Goal: Task Accomplishment & Management: Use online tool/utility

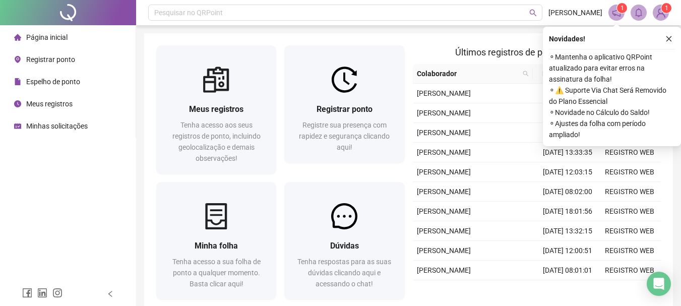
click at [46, 55] on span "Registrar ponto" at bounding box center [50, 59] width 49 height 8
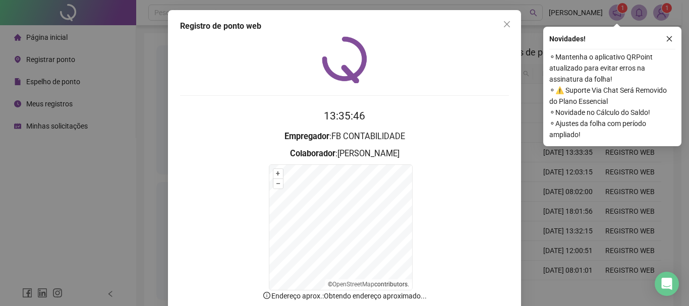
scroll to position [62, 0]
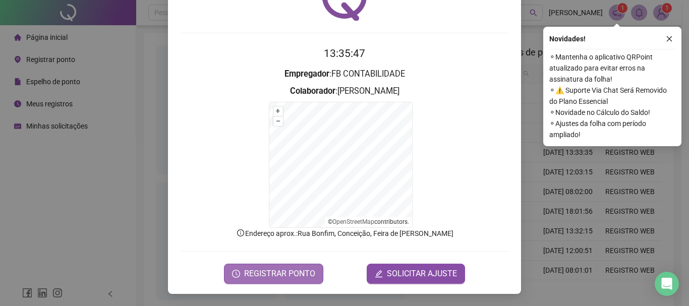
click at [280, 272] on span "REGISTRAR PONTO" at bounding box center [279, 274] width 71 height 12
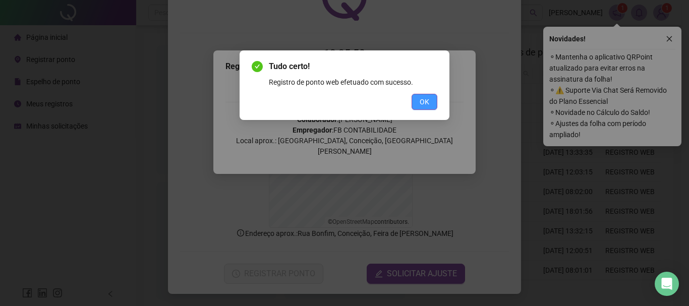
click at [423, 100] on span "OK" at bounding box center [424, 101] width 10 height 11
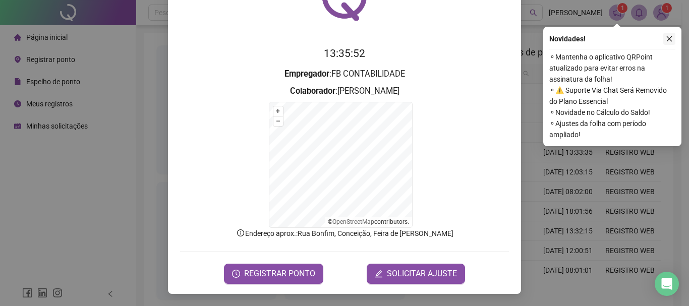
click at [672, 36] on icon "close" at bounding box center [668, 38] width 7 height 7
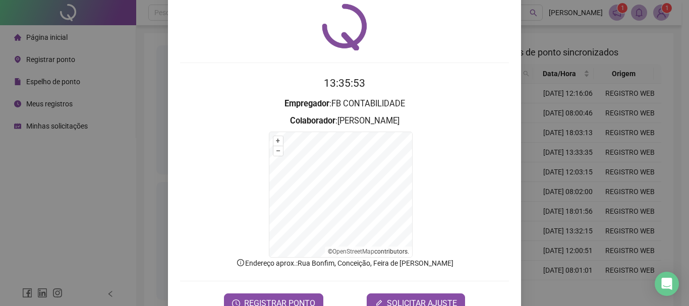
scroll to position [0, 0]
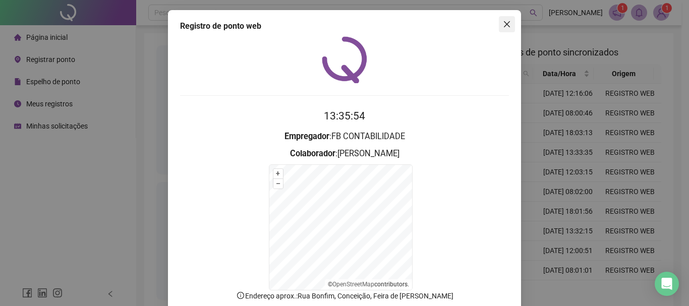
click at [505, 27] on icon "close" at bounding box center [507, 24] width 8 height 8
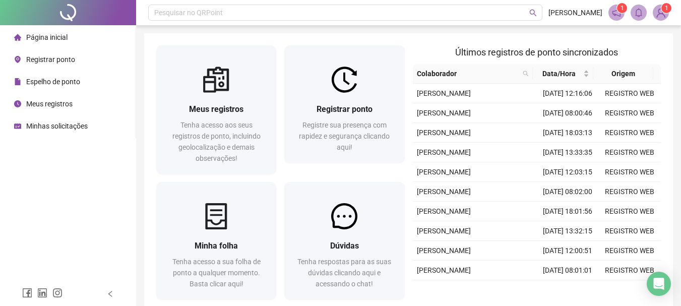
click at [46, 104] on span "Meus registros" at bounding box center [49, 104] width 46 height 8
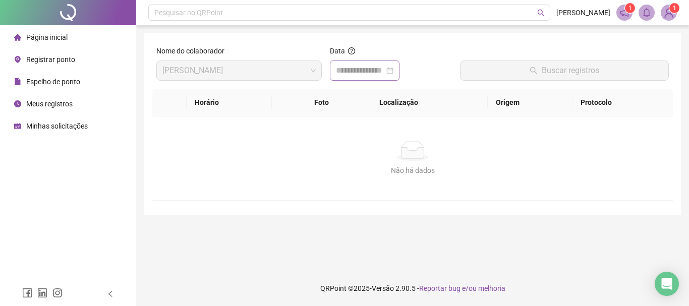
click at [393, 70] on div at bounding box center [364, 71] width 57 height 12
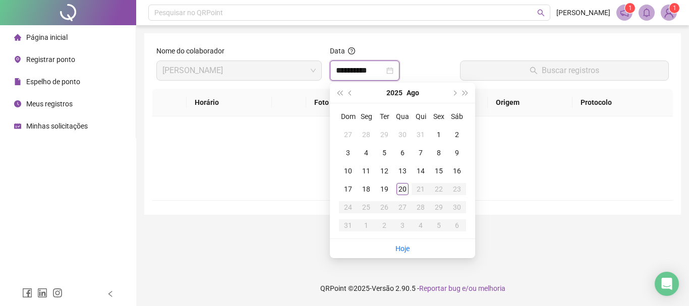
type input "**********"
click at [399, 189] on div "20" at bounding box center [402, 189] width 12 height 12
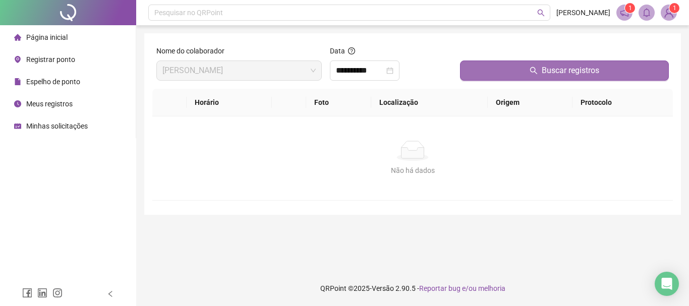
click at [576, 74] on span "Buscar registros" at bounding box center [569, 71] width 57 height 12
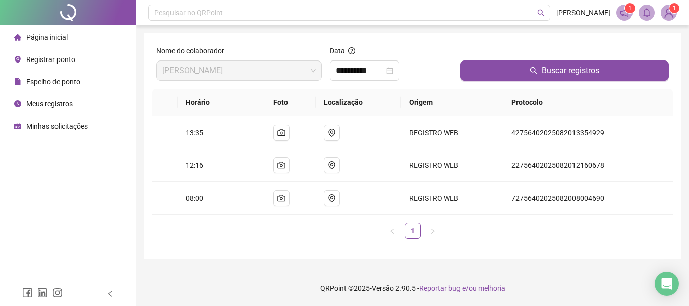
click at [672, 13] on img at bounding box center [668, 12] width 15 height 15
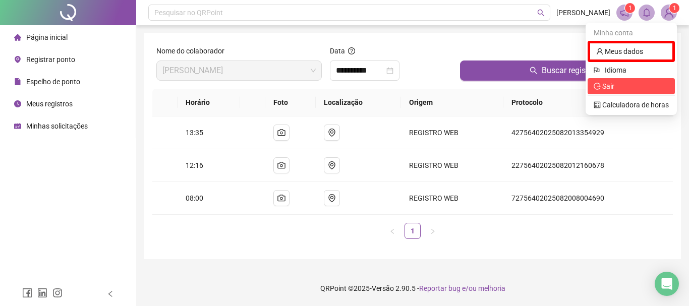
click at [622, 86] on span "Sair" at bounding box center [630, 86] width 75 height 11
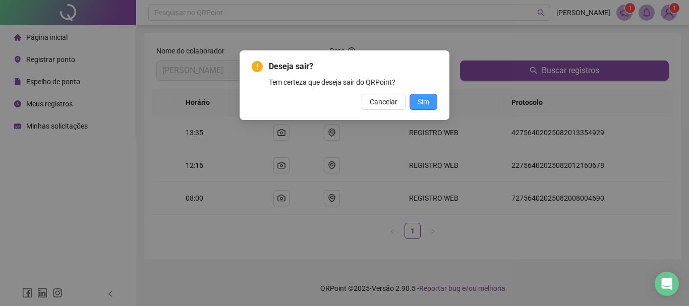
click at [428, 101] on span "Sim" at bounding box center [423, 101] width 12 height 11
